Goal: Task Accomplishment & Management: Use online tool/utility

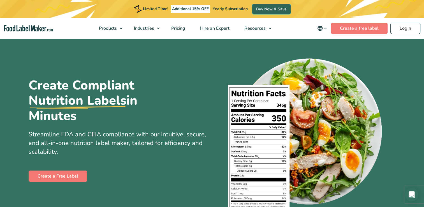
click at [270, 10] on link "Buy Now & Save" at bounding box center [271, 9] width 38 height 10
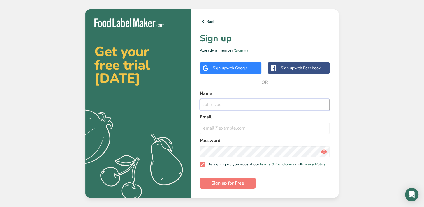
click at [229, 102] on input "text" at bounding box center [265, 104] width 130 height 11
type input "Noor ahammad mahasooldar"
type input "noor.ahammad@angomart.com"
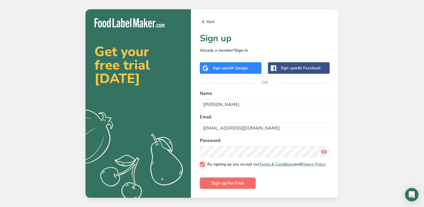
click at [236, 186] on span "Sign up for Free" at bounding box center [227, 183] width 33 height 7
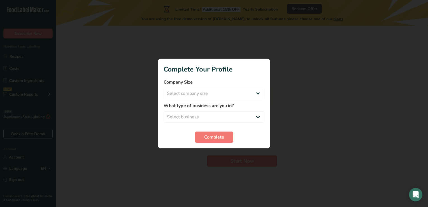
click at [215, 161] on div at bounding box center [214, 103] width 428 height 207
click at [257, 97] on select "Select company size Fewer than 10 Employees 10 to 50 Employees 51 to 500 Employ…" at bounding box center [214, 93] width 101 height 11
select select "4"
click at [164, 88] on select "Select company size Fewer than 10 Employees 10 to 50 Employees 51 to 500 Employ…" at bounding box center [214, 93] width 101 height 11
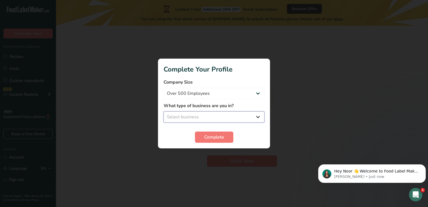
click at [254, 120] on select "Select business Packaged Food Manufacturer Restaurant & Cafe Bakery Meal Plans …" at bounding box center [214, 116] width 101 height 11
select select "3"
click at [164, 111] on select "Select business Packaged Food Manufacturer Restaurant & Cafe Bakery Meal Plans …" at bounding box center [214, 116] width 101 height 11
click at [215, 140] on span "Complete" at bounding box center [214, 137] width 20 height 7
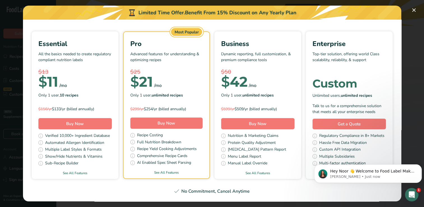
scroll to position [182, 0]
click at [413, 195] on icon "Open Intercom Messenger" at bounding box center [410, 193] width 9 height 9
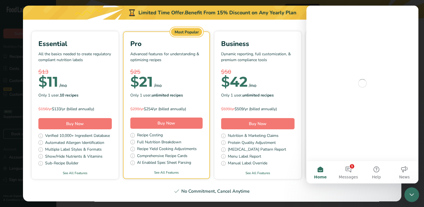
scroll to position [0, 0]
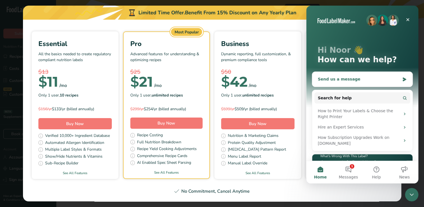
click at [357, 78] on div "Send us a message" at bounding box center [359, 79] width 82 height 6
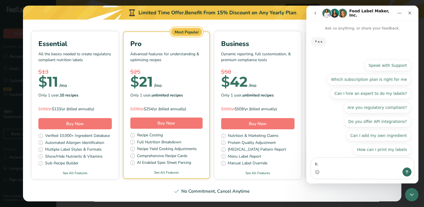
type textarea "hi"
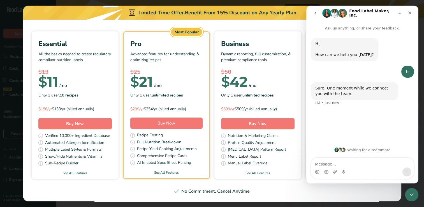
click at [338, 122] on span "Get a Quote" at bounding box center [349, 124] width 23 height 6
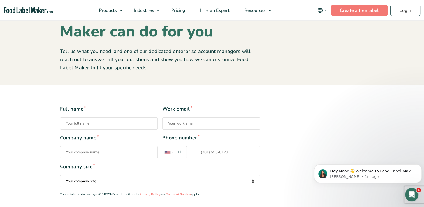
scroll to position [34, 0]
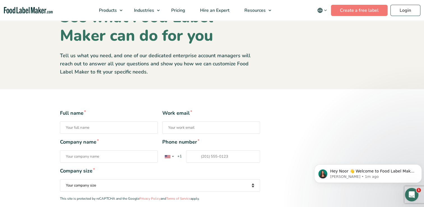
click at [119, 125] on input "Full name *" at bounding box center [109, 127] width 98 height 12
type input "Noor ahammad mahasooldar"
type input "noor.ahammad@angomart.com"
type input "Noble group SA"
type input "[PHONE_NUMBER]"
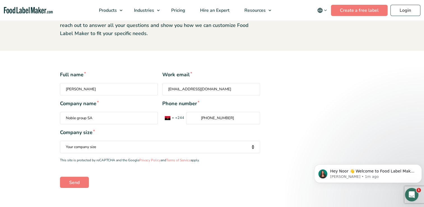
scroll to position [73, 0]
click at [255, 152] on select "Your company size Fewer than 10 Employees 10 to 50 Employees 51 to 500 Employee…" at bounding box center [160, 146] width 200 height 12
select select "Over 500 Employees"
click at [60, 140] on select "Your company size Fewer than 10 Employees 10 to 50 Employees 51 to 500 Employee…" at bounding box center [160, 146] width 200 height 12
click at [77, 181] on input "Send" at bounding box center [74, 181] width 29 height 11
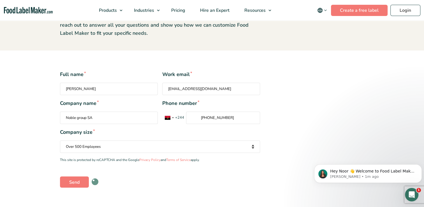
click at [145, 184] on div "Send" at bounding box center [160, 181] width 200 height 11
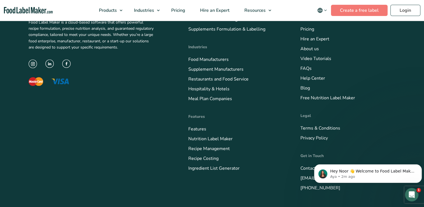
scroll to position [348, 0]
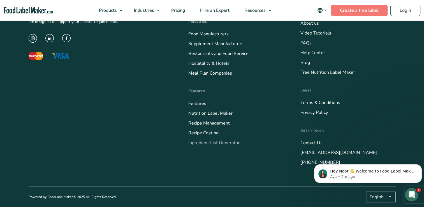
click at [210, 143] on link "Ingredient List Generator" at bounding box center [213, 142] width 51 height 6
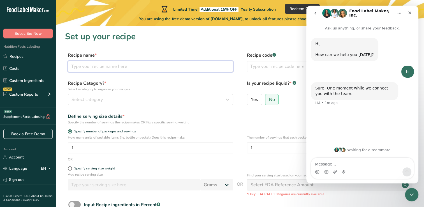
click at [140, 64] on input "text" at bounding box center [150, 66] width 165 height 11
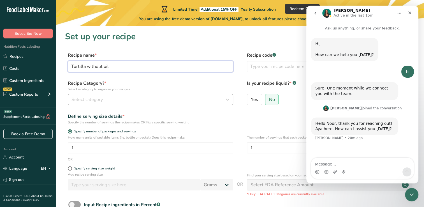
type input "Tortilla without oil"
click at [124, 98] on div "Select category" at bounding box center [148, 99] width 155 height 7
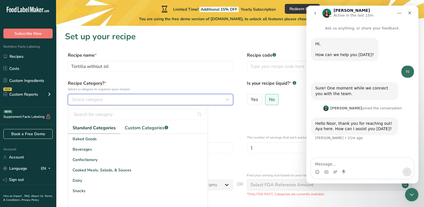
click at [230, 99] on icon "button" at bounding box center [227, 99] width 7 height 10
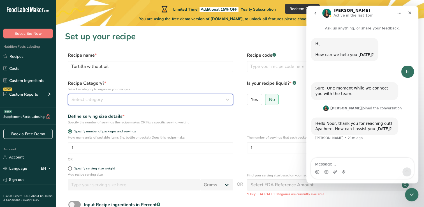
click at [147, 101] on div "Select category" at bounding box center [148, 99] width 155 height 7
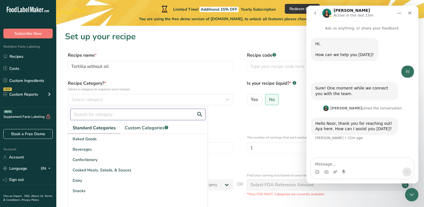
click at [119, 115] on input "text" at bounding box center [137, 114] width 135 height 11
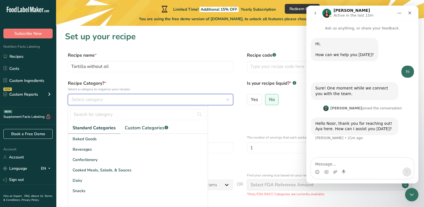
click at [129, 100] on div "Select category" at bounding box center [148, 99] width 155 height 7
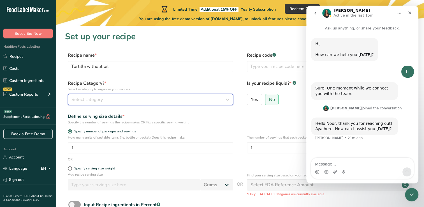
click at [68, 94] on button "Select category" at bounding box center [150, 99] width 165 height 11
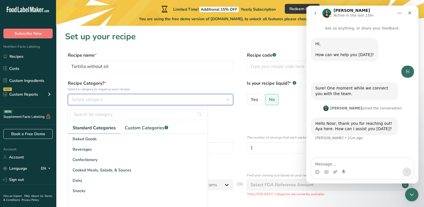
click at [157, 99] on div "Select category" at bounding box center [148, 99] width 155 height 7
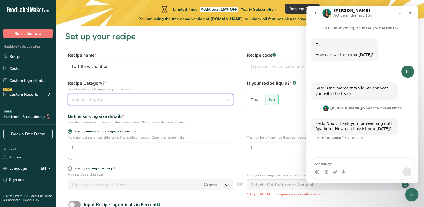
click at [230, 101] on icon "button" at bounding box center [227, 99] width 7 height 10
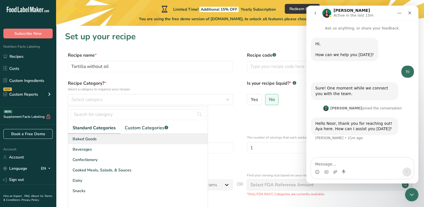
click at [94, 143] on div "Baked Goods" at bounding box center [137, 139] width 139 height 10
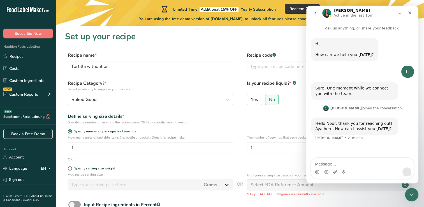
click at [147, 120] on div "Specify the number of servings the recipe makes OR Fix a specific serving weight" at bounding box center [150, 122] width 165 height 5
click at [111, 117] on div "Define serving size details *" at bounding box center [150, 116] width 165 height 7
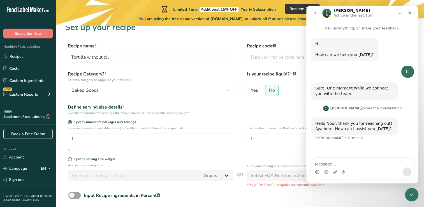
scroll to position [15, 0]
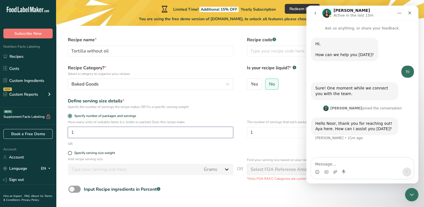
click at [103, 133] on input "1" at bounding box center [150, 132] width 165 height 11
type input "15"
click at [132, 154] on label "Specify serving size weight" at bounding box center [150, 153] width 165 height 4
click at [71, 154] on input "Specify serving size weight" at bounding box center [70, 153] width 4 height 4
radio input "true"
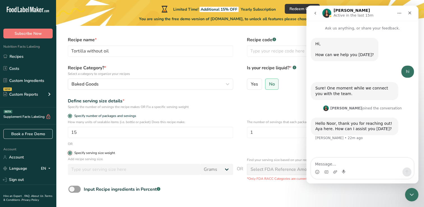
radio input "false"
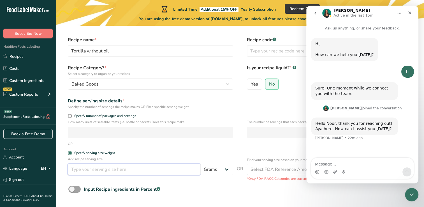
click at [130, 171] on input "number" at bounding box center [134, 169] width 132 height 11
type input "90"
click at [143, 191] on div "Input Recipe ingredients in Percent .a-a{fill:#347362;}.b-a{fill:#fff;}" at bounding box center [122, 189] width 76 height 7
click at [72, 191] on input "Input Recipe ingredients in Percent .a-a{fill:#347362;}.b-a{fill:#fff;}" at bounding box center [70, 189] width 4 height 4
checkbox input "true"
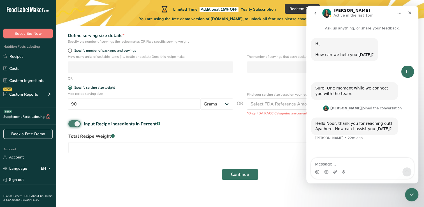
scroll to position [84, 0]
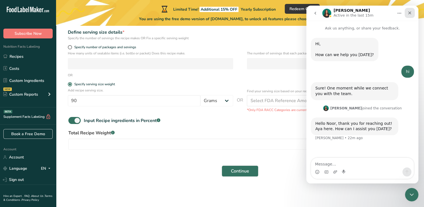
click at [411, 14] on icon "Close" at bounding box center [409, 13] width 4 height 4
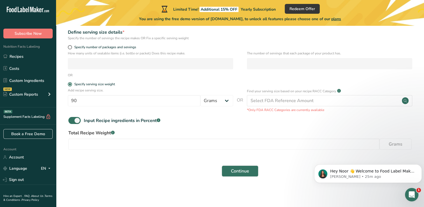
scroll to position [0, 0]
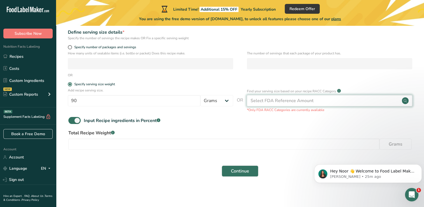
click at [333, 102] on div "Select FDA Reference Amount" at bounding box center [329, 100] width 165 height 11
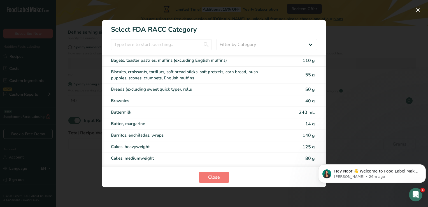
click at [306, 72] on span "55 g" at bounding box center [310, 75] width 10 height 6
type input "55"
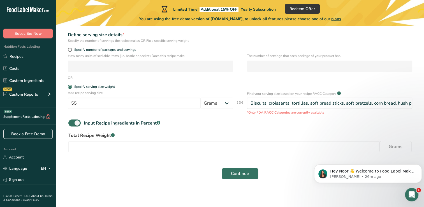
scroll to position [78, 0]
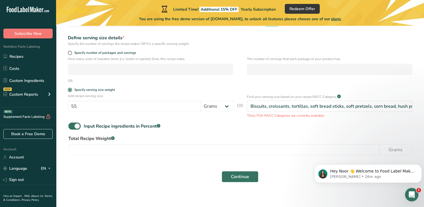
click at [179, 162] on form "Recipe name * Tortilla without oil Recipe code .a-a{fill:#347362;}.b-a{fill:#ff…" at bounding box center [240, 79] width 350 height 212
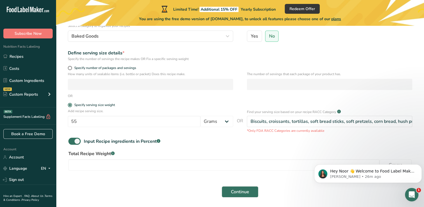
scroll to position [63, 0]
click at [68, 67] on span at bounding box center [70, 68] width 4 height 4
click at [68, 67] on input "Specify number of packages and servings" at bounding box center [70, 69] width 4 height 4
radio input "true"
radio input "false"
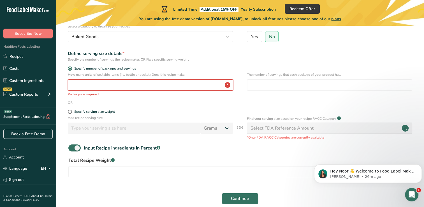
click at [141, 86] on input "number" at bounding box center [150, 84] width 165 height 11
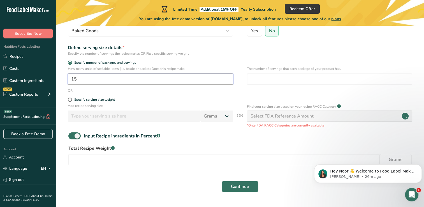
scroll to position [84, 0]
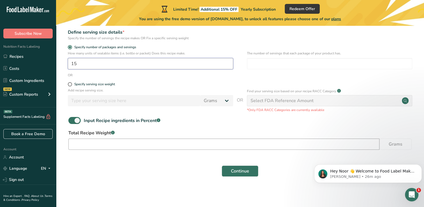
type input "15"
click at [160, 139] on input "number" at bounding box center [223, 143] width 311 height 11
type input "1600"
click at [243, 172] on span "Continue" at bounding box center [240, 171] width 18 height 7
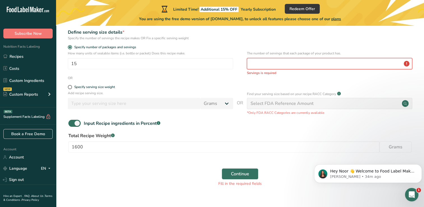
click at [296, 64] on input "number" at bounding box center [329, 63] width 165 height 11
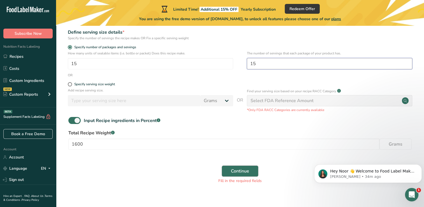
type input "15"
click at [243, 170] on span "Continue" at bounding box center [240, 171] width 18 height 7
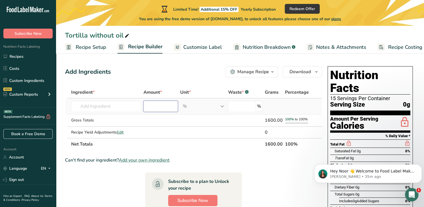
click at [158, 106] on input "number" at bounding box center [160, 106] width 34 height 11
click at [122, 108] on input "text" at bounding box center [106, 106] width 70 height 11
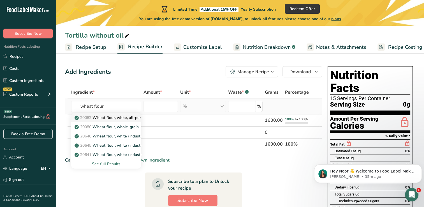
click at [122, 119] on p "20082 Wheat flour, white, all-purpose, self-rising, enriched" at bounding box center [131, 118] width 111 height 6
type input "Wheat flour, white, all-purpose, self-rising, enriched"
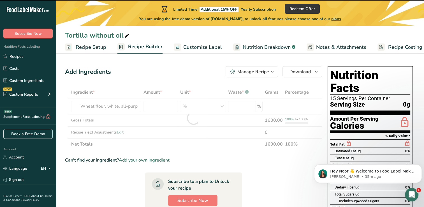
click at [171, 113] on div at bounding box center [193, 118] width 257 height 64
click at [166, 108] on input "number" at bounding box center [160, 106] width 34 height 11
type input "0"
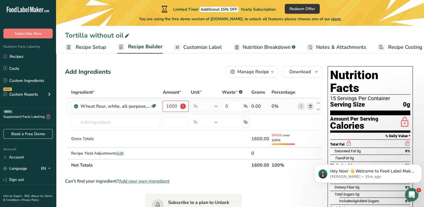
click at [215, 107] on div "% Portions 1 cup Weight Units g kg mg See more Volume Units l Volume units requ…" at bounding box center [205, 106] width 29 height 11
click at [201, 103] on div "% Portions 1 cup Weight Units g kg mg See more Volume Units l Volume units requ…" at bounding box center [205, 106] width 29 height 11
click at [200, 108] on div "% Portions 1 cup Weight Units g kg mg See more Volume Units l Volume units requ…" at bounding box center [205, 106] width 29 height 11
click at [182, 105] on input "10000" at bounding box center [175, 106] width 26 height 11
click at [181, 105] on input "10000" at bounding box center [175, 106] width 26 height 11
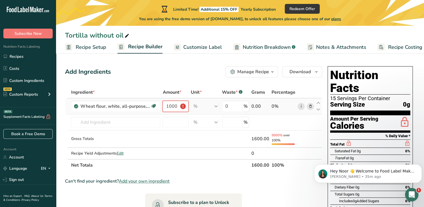
click at [182, 108] on input "10000" at bounding box center [175, 106] width 26 height 11
click at [177, 108] on input "10000" at bounding box center [175, 106] width 26 height 11
type input "0.106"
click at [199, 108] on div "Ingredient * Amount * Unit * Waste * .a-a{fill:#347362;}.b-a{fill:#fff;} Grams …" at bounding box center [193, 128] width 257 height 85
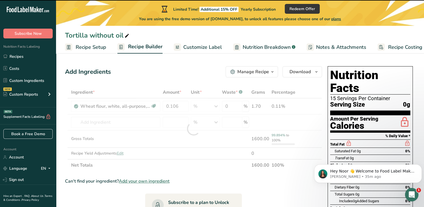
click at [196, 108] on div at bounding box center [193, 128] width 257 height 85
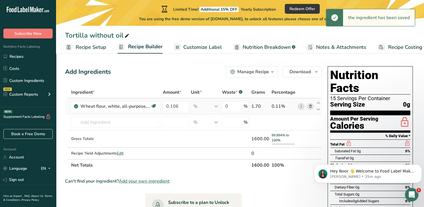
click at [218, 109] on div "% Portions 1 cup Weight Units g kg mg See more Volume Units l Volume units requ…" at bounding box center [205, 106] width 29 height 11
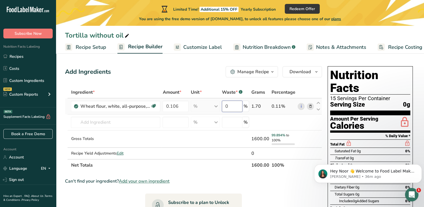
click at [238, 106] on input "0" at bounding box center [232, 106] width 20 height 11
click at [217, 106] on div "Ingredient * Amount * Unit * Waste * .a-a{fill:#347362;}.b-a{fill:#fff;} Grams …" at bounding box center [193, 128] width 257 height 85
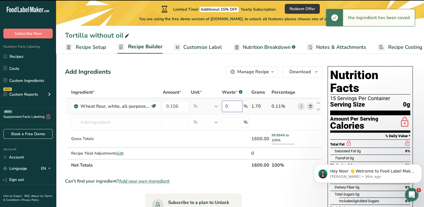
click at [234, 105] on input "0" at bounding box center [232, 106] width 20 height 11
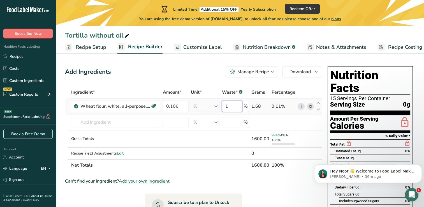
type input "1"
click at [201, 106] on div "Ingredient * Amount * Unit * Waste * .a-a{fill:#347362;}.b-a{fill:#fff;} Grams …" at bounding box center [193, 128] width 257 height 85
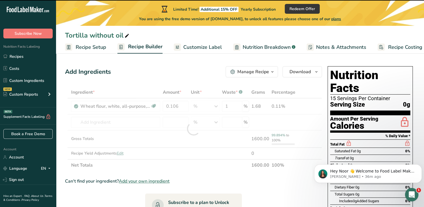
click at [214, 105] on div at bounding box center [193, 128] width 257 height 85
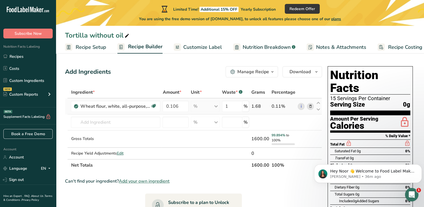
click at [265, 105] on div "1.68" at bounding box center [260, 106] width 18 height 7
click at [259, 106] on div "1.68" at bounding box center [260, 106] width 18 height 7
click at [259, 107] on div "1.68" at bounding box center [260, 106] width 18 height 7
click at [260, 105] on div "1.68" at bounding box center [260, 106] width 18 height 7
click at [250, 106] on td "1 %" at bounding box center [235, 106] width 29 height 16
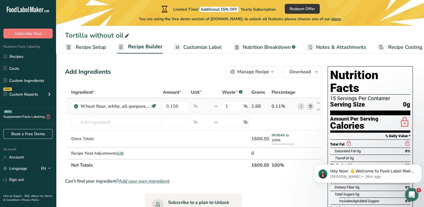
click at [262, 109] on td "1.68" at bounding box center [260, 106] width 20 height 16
click at [233, 92] on div "Waste * .a-a{fill:#347362;}.b-a{fill:#fff;}" at bounding box center [232, 92] width 20 height 7
click at [263, 108] on div "1.68" at bounding box center [260, 106] width 18 height 7
click at [259, 108] on div "1.68" at bounding box center [260, 106] width 18 height 7
click at [217, 109] on div "% Portions 1 cup Weight Units g kg mg See more Volume Units l Volume units requ…" at bounding box center [205, 106] width 29 height 11
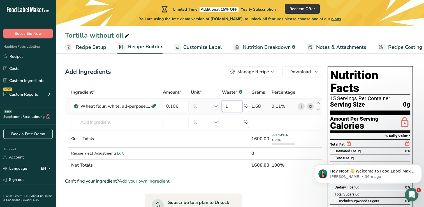
click at [236, 108] on input "1" at bounding box center [232, 106] width 20 height 11
click at [229, 124] on div "Ingredient * Amount * Unit * Waste * .a-a{fill:#347362;}.b-a{fill:#fff;} Grams …" at bounding box center [193, 128] width 257 height 85
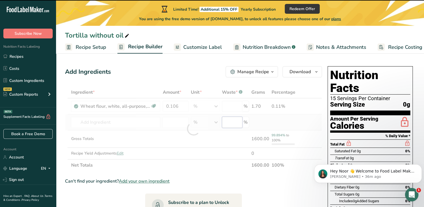
type input "0"
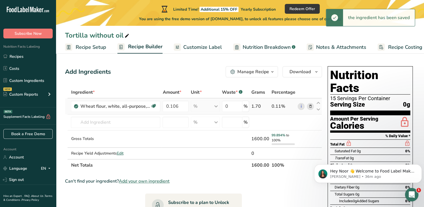
click at [262, 107] on div "1.70" at bounding box center [260, 106] width 18 height 7
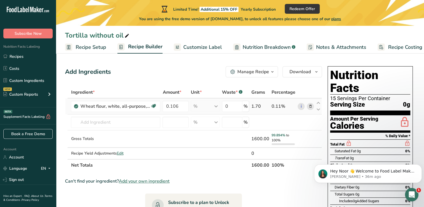
click at [258, 106] on div "1.70" at bounding box center [260, 106] width 18 height 7
click at [246, 105] on div "0 %" at bounding box center [235, 106] width 27 height 11
click at [228, 108] on input "0" at bounding box center [232, 106] width 20 height 11
type input "0.100"
click at [222, 131] on div "Ingredient * Amount * Unit * Waste * .a-a{fill:#347362;}.b-a{fill:#fff;} Grams …" at bounding box center [193, 128] width 257 height 85
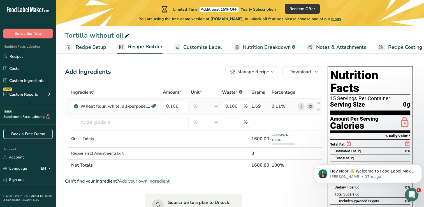
click at [217, 110] on div "% Portions 1 cup Weight Units g kg mg See more Volume Units l Volume units requ…" at bounding box center [205, 106] width 29 height 11
click at [218, 109] on div "% Portions 1 cup Weight Units g kg mg See more Volume Units l Volume units requ…" at bounding box center [205, 106] width 29 height 11
click at [196, 108] on div "% Portions 1 cup Weight Units g kg mg See more Volume Units l Volume units requ…" at bounding box center [205, 106] width 29 height 11
click at [190, 126] on td "% Weight Units g kg mg See more Volume Units l Volume units require a density c…" at bounding box center [205, 122] width 31 height 16
click at [320, 103] on icon at bounding box center [318, 103] width 7 height 4
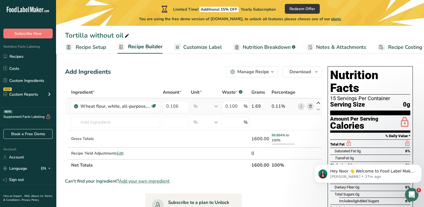
click at [320, 103] on icon at bounding box center [318, 103] width 7 height 4
click at [320, 108] on icon at bounding box center [318, 109] width 7 height 4
click at [309, 108] on icon at bounding box center [310, 106] width 4 height 6
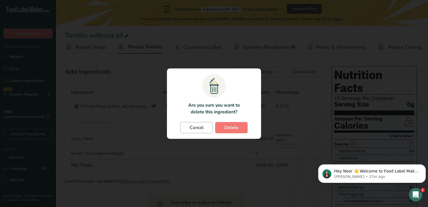
click at [198, 129] on span "Cancel" at bounding box center [197, 127] width 14 height 7
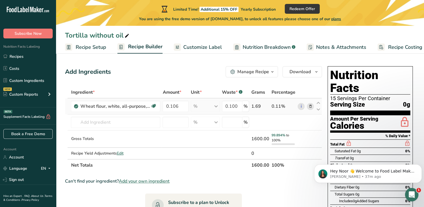
click at [293, 113] on td "0.11%" at bounding box center [283, 106] width 26 height 16
click at [319, 115] on td at bounding box center [318, 122] width 7 height 16
click at [242, 120] on input "number" at bounding box center [232, 122] width 20 height 11
click at [176, 105] on input "0.106" at bounding box center [175, 106] width 26 height 11
click at [153, 105] on div "Ingredient * Amount * Unit * Waste * .a-a{fill:#347362;}.b-a{fill:#fff;} Grams …" at bounding box center [193, 128] width 257 height 85
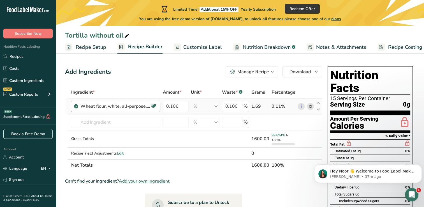
click at [139, 107] on div "Wheat flour, white, all-purpose, self-rising, enriched" at bounding box center [115, 106] width 70 height 7
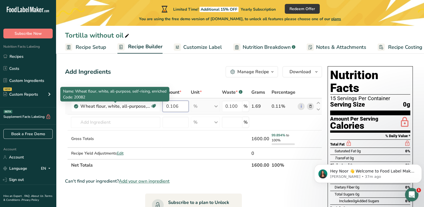
click at [179, 106] on input "0.106" at bounding box center [175, 106] width 26 height 11
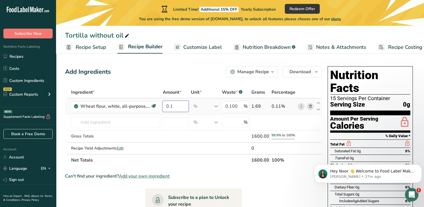
type input "0"
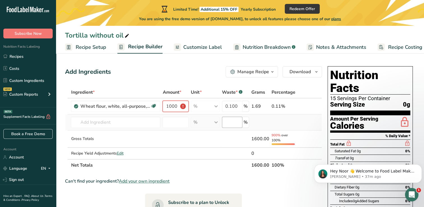
type input "1000"
click at [229, 120] on input "number" at bounding box center [232, 122] width 20 height 11
click at [256, 106] on div "1.69" at bounding box center [260, 106] width 18 height 7
click at [237, 104] on input "0.100" at bounding box center [232, 106] width 20 height 11
type input "0"
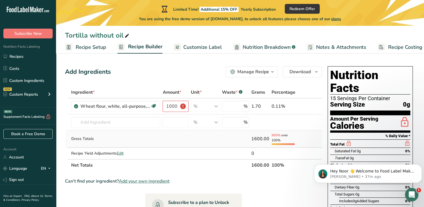
click at [228, 132] on td at bounding box center [235, 138] width 29 height 17
click at [130, 124] on input "text" at bounding box center [115, 122] width 89 height 11
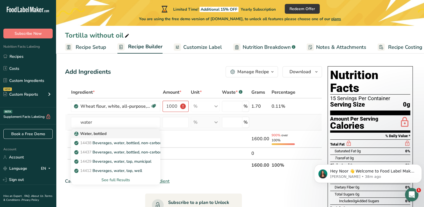
click at [121, 132] on div "Water, bottled" at bounding box center [110, 134] width 71 height 6
type input "Water, bottled"
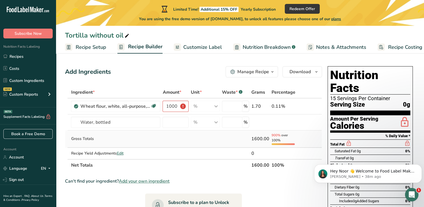
click at [175, 130] on td at bounding box center [175, 138] width 28 height 17
click at [178, 121] on input "number" at bounding box center [175, 122] width 26 height 11
type input "575"
click at [220, 124] on div "Ingredient * Amount * Unit * Waste * .a-a{fill:#347362;}.b-a{fill:#fff;} Grams …" at bounding box center [193, 128] width 257 height 85
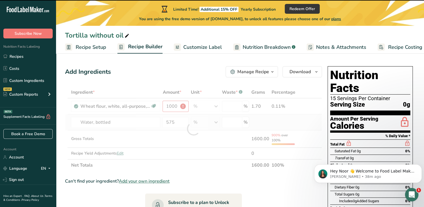
type input "0.106"
type input "0.1"
type input "0"
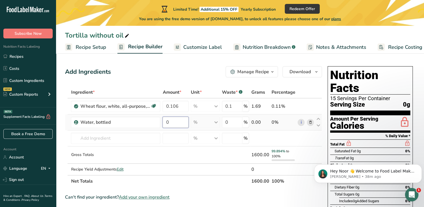
click at [173, 123] on input "0" at bounding box center [175, 122] width 26 height 11
type input "575"
click at [168, 140] on input "number" at bounding box center [175, 137] width 26 height 11
click at [218, 125] on div "% Weight Units g kg mg See more Volume Units l Volume units require a density c…" at bounding box center [205, 122] width 29 height 11
click at [319, 131] on td at bounding box center [318, 138] width 7 height 16
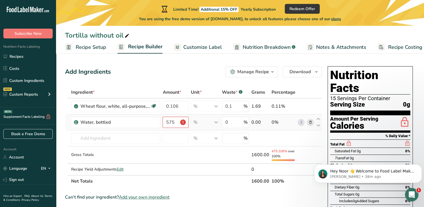
click at [217, 123] on div "% Weight Units g kg mg See more Volume Units l Volume units require a density c…" at bounding box center [205, 122] width 29 height 11
click at [320, 126] on icon at bounding box center [318, 125] width 7 height 4
click at [319, 118] on icon at bounding box center [318, 119] width 7 height 4
click at [313, 120] on span at bounding box center [310, 122] width 7 height 7
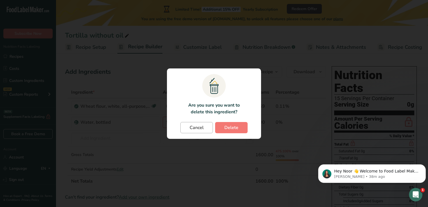
click at [196, 129] on span "Cancel" at bounding box center [197, 127] width 14 height 7
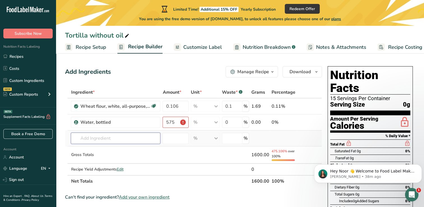
click at [120, 139] on input "text" at bounding box center [115, 137] width 89 height 11
click at [270, 71] on icon "button" at bounding box center [272, 71] width 4 height 7
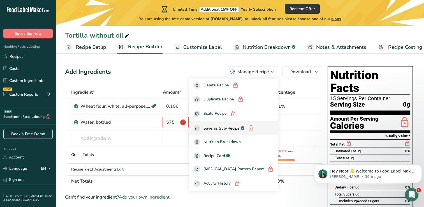
click at [234, 128] on span "Save as Sub-Recipe" at bounding box center [221, 128] width 36 height 6
click at [230, 143] on span "Nutrition Breakdown" at bounding box center [221, 142] width 37 height 6
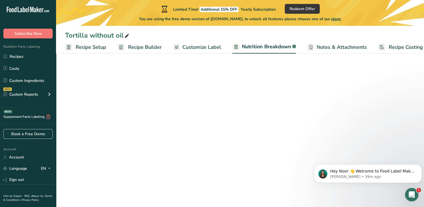
select select "Calories"
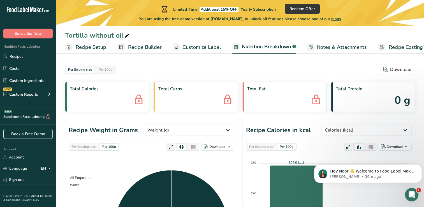
click at [145, 44] on span "Recipe Builder" at bounding box center [145, 47] width 34 height 8
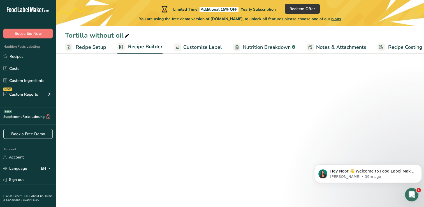
scroll to position [0, 7]
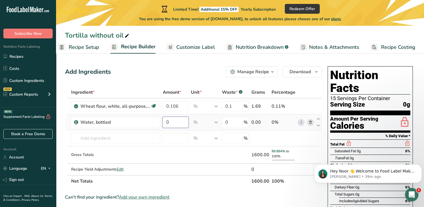
click at [166, 122] on input "0" at bounding box center [175, 122] width 26 height 11
type input "575"
click at [190, 142] on td "% Weight Units g kg mg See more Volume Units l Volume units require a density c…" at bounding box center [205, 138] width 31 height 16
click at [319, 73] on span "button" at bounding box center [316, 71] width 7 height 7
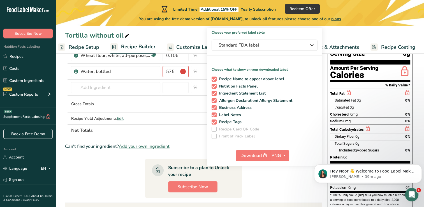
scroll to position [52, 0]
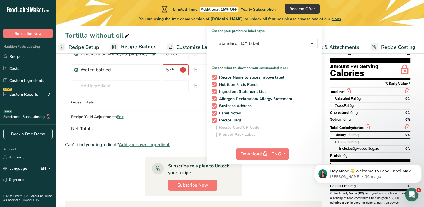
click at [256, 181] on section "Ingredient * Amount * Unit * Waste * .a-a{fill:#347362;}.b-a{fill:#fff;} Grams …" at bounding box center [193, 159] width 257 height 250
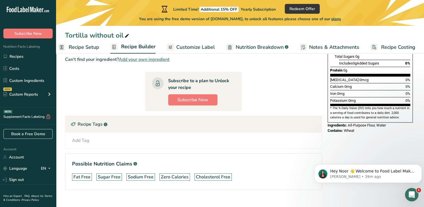
scroll to position [146, 0]
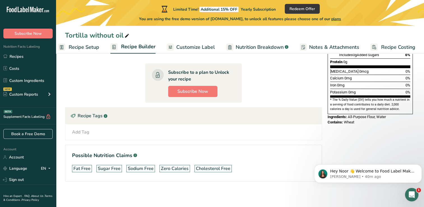
click at [75, 169] on div "Fat Free" at bounding box center [81, 168] width 17 height 7
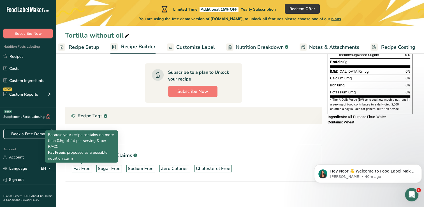
click at [84, 170] on div "Fat Free" at bounding box center [81, 168] width 17 height 7
click at [85, 168] on div "Fat Free" at bounding box center [81, 168] width 17 height 7
click at [124, 194] on div "Add Ingredients Manage Recipe Delete Recipe Duplicate Recipe Scale Recipe Save …" at bounding box center [195, 58] width 260 height 281
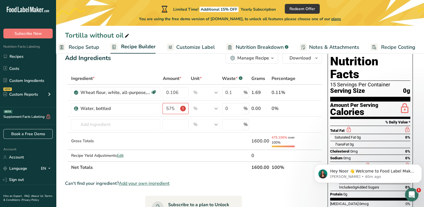
scroll to position [0, 0]
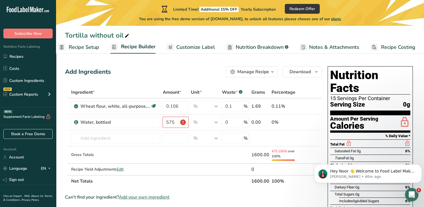
click at [164, 205] on section "Ingredient * Amount * Unit * Waste * .a-a{fill:#347362;}.b-a{fill:#fff;} Grams …" at bounding box center [193, 211] width 257 height 250
click at [29, 131] on link "Book a Free Demo" at bounding box center [27, 134] width 49 height 10
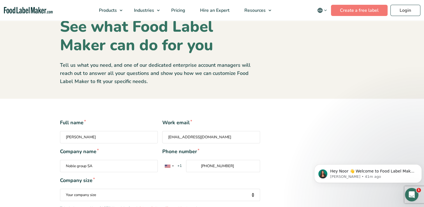
scroll to position [27, 0]
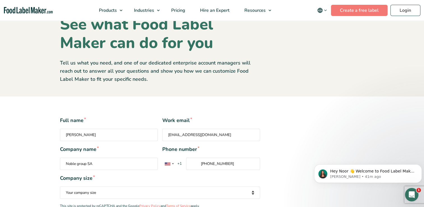
click at [107, 165] on input "Noble group SA" at bounding box center [109, 163] width 98 height 12
type input "Noble group SA"
type input "[PERSON_NAME]"
type input "[EMAIL_ADDRESS][DOMAIN_NAME]"
type input "[PHONE_NUMBER]"
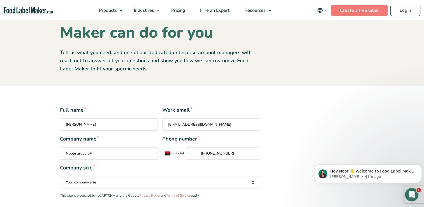
scroll to position [46, 0]
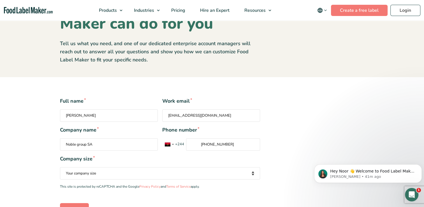
click at [120, 174] on select "Your company size Fewer than 10 Employees 10 to 50 Employees 51 to 500 Employee…" at bounding box center [160, 173] width 200 height 12
select select "Over 500 Employees"
click at [60, 167] on select "Your company size Fewer than 10 Employees 10 to 50 Employees 51 to 500 Employee…" at bounding box center [160, 173] width 200 height 12
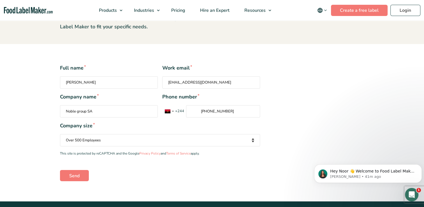
scroll to position [80, 0]
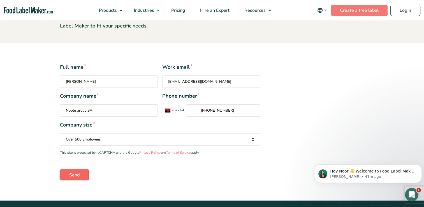
click at [78, 173] on input "Send" at bounding box center [74, 174] width 29 height 11
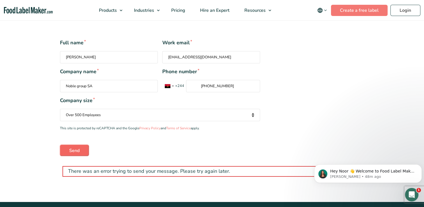
scroll to position [105, 0]
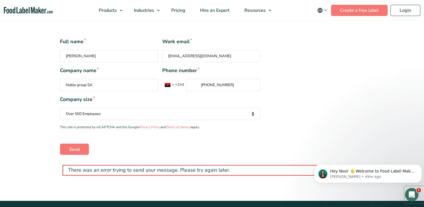
click at [126, 113] on select "Your company size Fewer than 10 Employees 10 to 50 Employees 51 to 500 Employee…" at bounding box center [160, 114] width 200 height 12
click at [60, 108] on select "Your company size Fewer than 10 Employees 10 to 50 Employees 51 to 500 Employee…" at bounding box center [160, 114] width 200 height 12
click at [73, 152] on input "Send" at bounding box center [74, 148] width 29 height 11
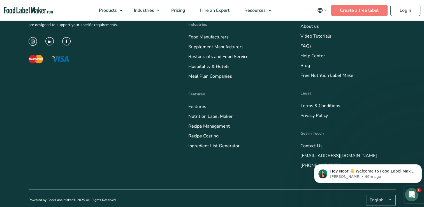
scroll to position [348, 0]
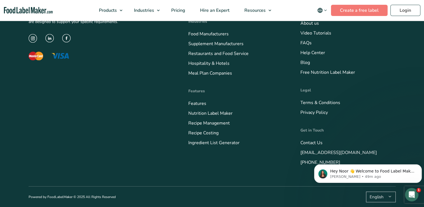
click at [166, 165] on div "Food Label Maker is a cloud-based software that offers powerful recipe formulat…" at bounding box center [100, 71] width 143 height 187
click at [214, 114] on link "Nutrition Label Maker" at bounding box center [210, 113] width 44 height 6
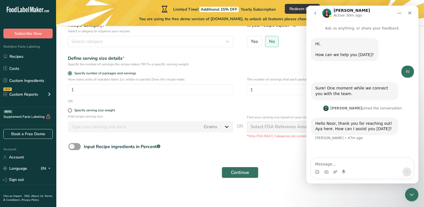
scroll to position [59, 0]
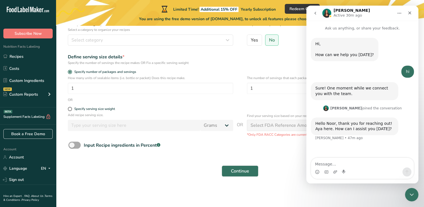
click at [141, 145] on div "Input Recipe ingredients in Percent .a-a{fill:#347362;}.b-a{fill:#fff;}" at bounding box center [122, 145] width 76 height 7
click at [72, 145] on input "Input Recipe ingredients in Percent .a-a{fill:#347362;}.b-a{fill:#fff;}" at bounding box center [70, 145] width 4 height 4
checkbox input "true"
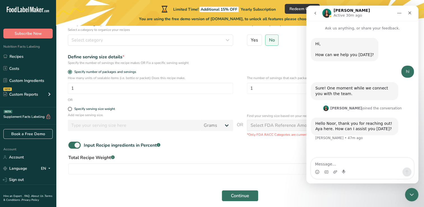
click at [102, 156] on label "Total Recipe Weight .a-a{fill:#347362;}.b-a{fill:#fff;}" at bounding box center [239, 157] width 343 height 7
click at [140, 164] on input "number" at bounding box center [223, 168] width 311 height 11
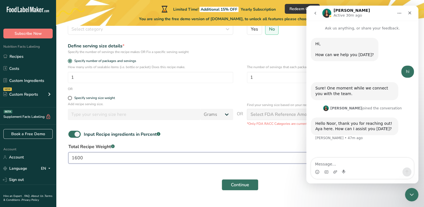
scroll to position [84, 0]
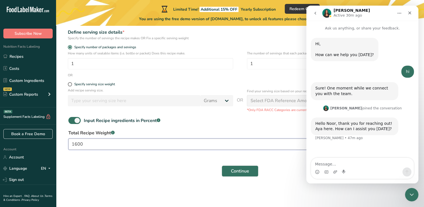
type input "1600"
click at [344, 153] on div "Hi, ​ How can we help you today? LIA • 49m ago hi Noor • 49m ago Sure! One mome…" at bounding box center [362, 94] width 112 height 127
click at [345, 126] on div "Hello Noor, thank you for reaching out! Aya here. How can I assist you today?" at bounding box center [354, 126] width 78 height 11
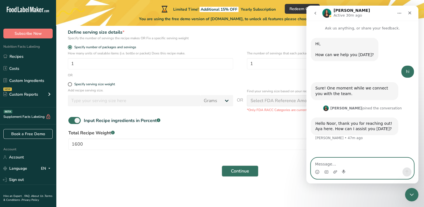
click at [343, 159] on textarea "Message…" at bounding box center [362, 163] width 103 height 10
type textarea "hi"
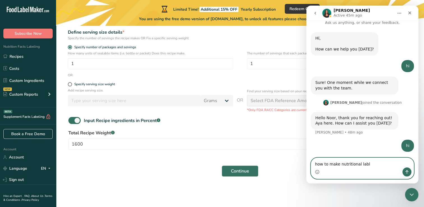
type textarea "how to make nutritional lable"
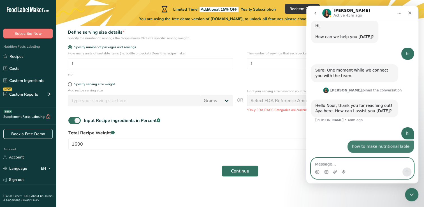
scroll to position [18, 0]
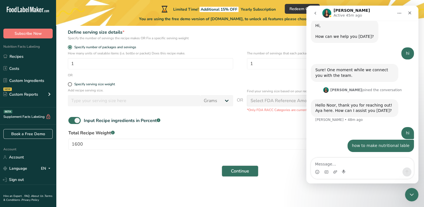
click at [124, 154] on form "Recipe name * Recipe code .a-a{fill:#347362;}.b-a{fill:#fff;} Recipe Category? …" at bounding box center [240, 74] width 350 height 212
click at [36, 137] on link "Book a Free Demo" at bounding box center [27, 134] width 49 height 10
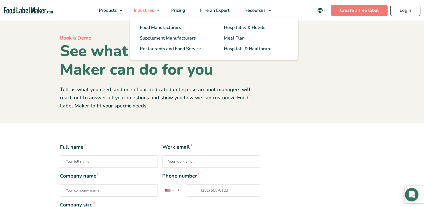
click at [148, 13] on link "Industries" at bounding box center [145, 10] width 36 height 21
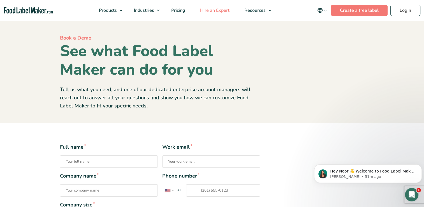
click at [229, 9] on span "Hire an Expert" at bounding box center [214, 10] width 32 height 6
click at [179, 11] on span "Pricing" at bounding box center [177, 10] width 16 height 6
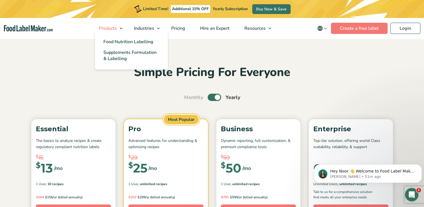
click at [121, 28] on link "Products" at bounding box center [109, 28] width 34 height 21
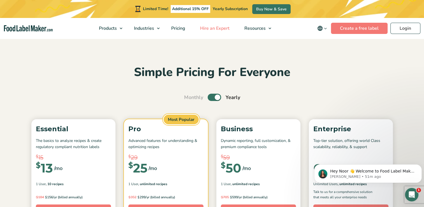
click at [226, 30] on span "Hire an Expert" at bounding box center [214, 28] width 32 height 6
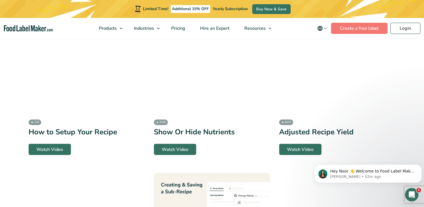
scroll to position [989, 0]
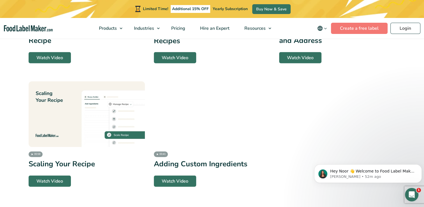
scroll to position [1285, 0]
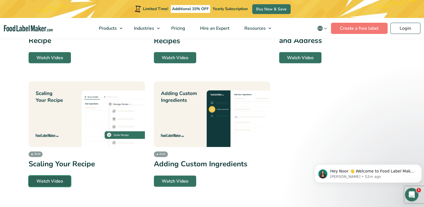
click at [48, 175] on link "Watch Video" at bounding box center [50, 180] width 42 height 11
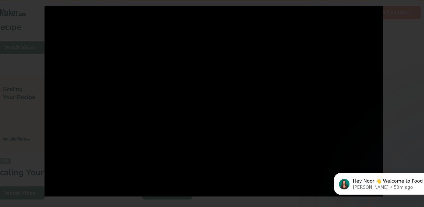
scroll to position [1286, 0]
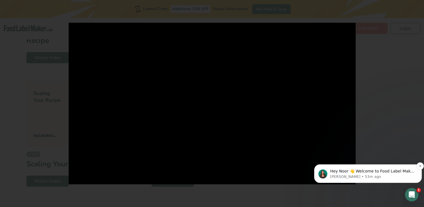
click at [394, 170] on p "Hey Noor 👋 Welcome to Food Label Maker🙌 Take a look around! If you have any que…" at bounding box center [372, 171] width 85 height 6
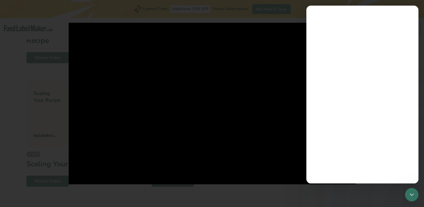
scroll to position [0, 0]
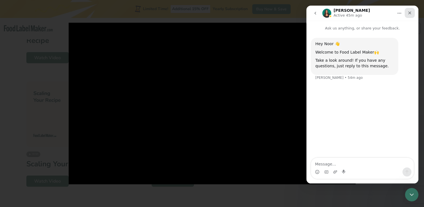
click at [411, 13] on icon "Close" at bounding box center [409, 13] width 4 height 4
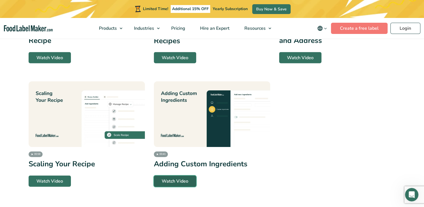
click at [173, 175] on link "Watch Video" at bounding box center [175, 180] width 42 height 11
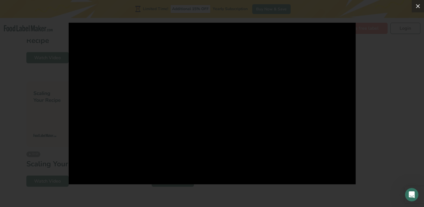
click at [415, 10] on button at bounding box center [417, 6] width 12 height 12
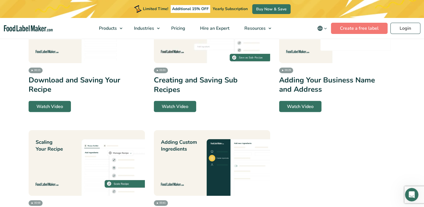
scroll to position [1161, 0]
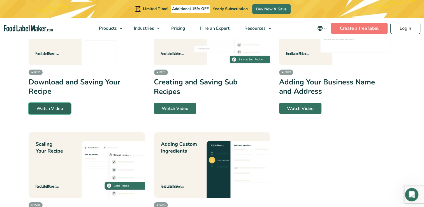
click at [48, 109] on link "Watch Video" at bounding box center [50, 108] width 42 height 11
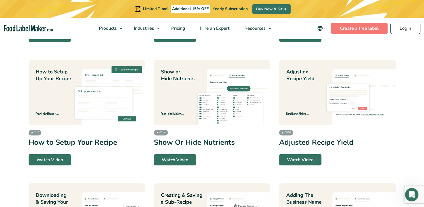
scroll to position [977, 0]
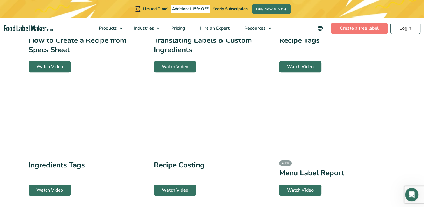
scroll to position [434, 0]
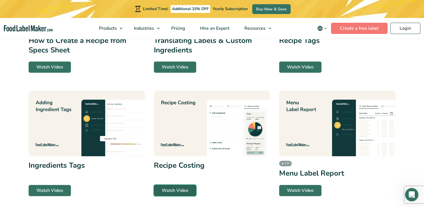
click at [179, 192] on link "Watch Video" at bounding box center [175, 190] width 42 height 11
